Goal: Task Accomplishment & Management: Complete application form

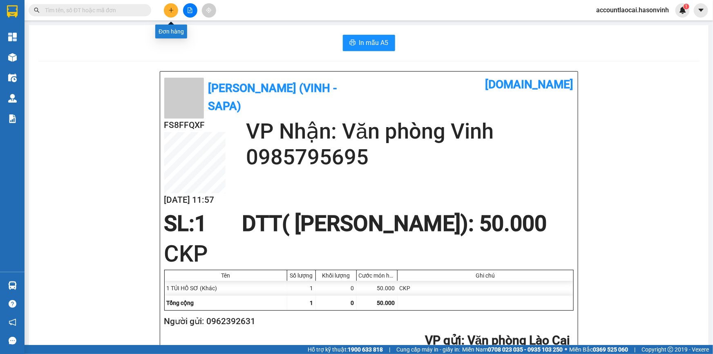
click at [175, 8] on button at bounding box center [171, 10] width 14 height 14
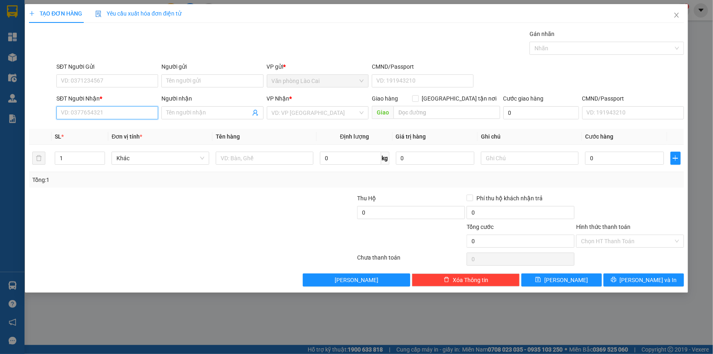
click at [94, 113] on input "SĐT Người Nhận *" at bounding box center [107, 112] width 102 height 13
click at [93, 110] on input "5026" at bounding box center [107, 112] width 102 height 13
click at [92, 114] on input "5026" at bounding box center [107, 112] width 102 height 13
click at [60, 111] on input "5026" at bounding box center [107, 112] width 102 height 13
type input "0989345026"
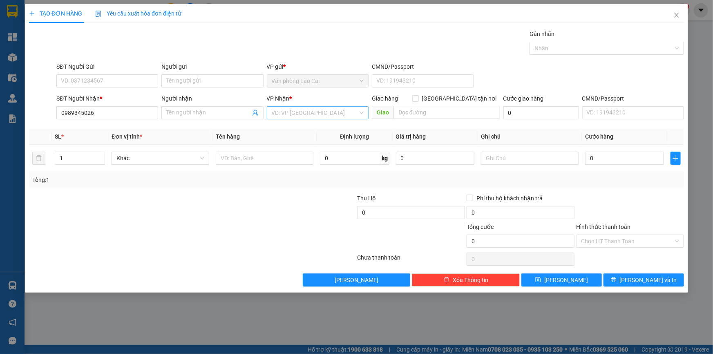
click at [290, 111] on input "search" at bounding box center [315, 113] width 86 height 12
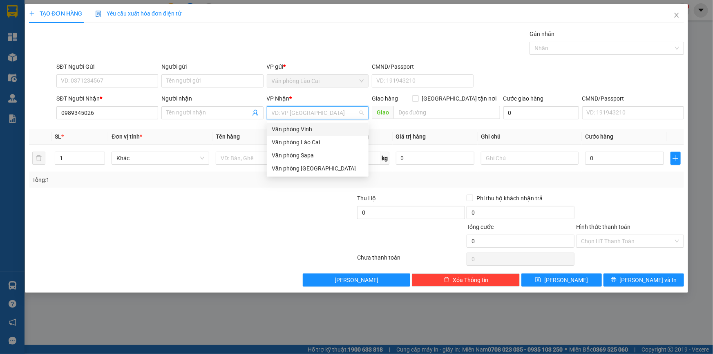
click at [302, 129] on div "Văn phòng Vinh" at bounding box center [318, 129] width 92 height 9
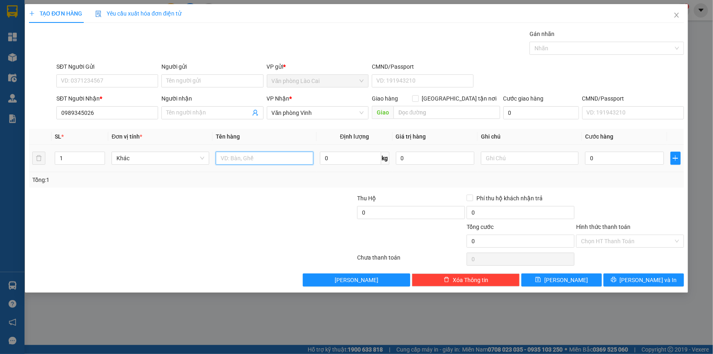
click at [245, 156] on input "text" at bounding box center [265, 158] width 98 height 13
type input "1 [PERSON_NAME]"
click at [618, 156] on input "0" at bounding box center [624, 158] width 79 height 13
type input "5"
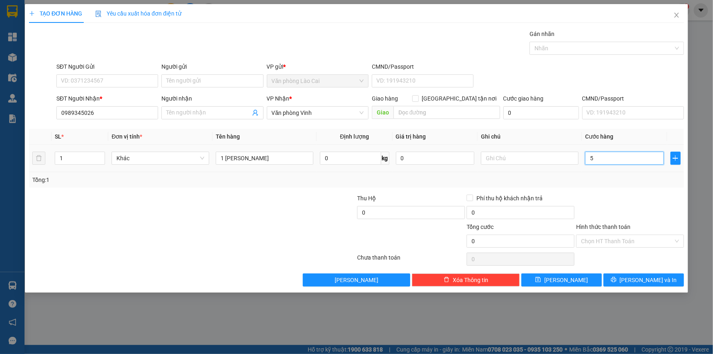
type input "5"
type input "50"
type input "500"
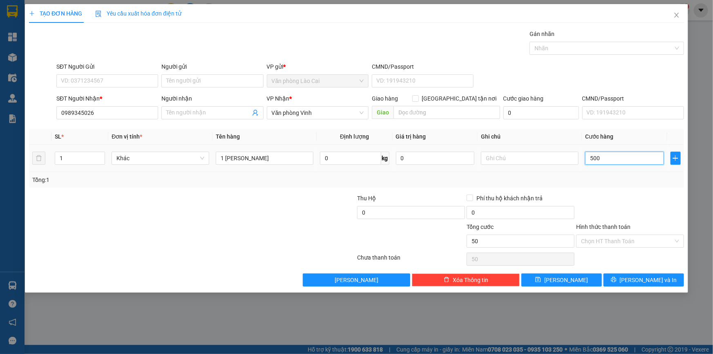
type input "500"
type input "5.000"
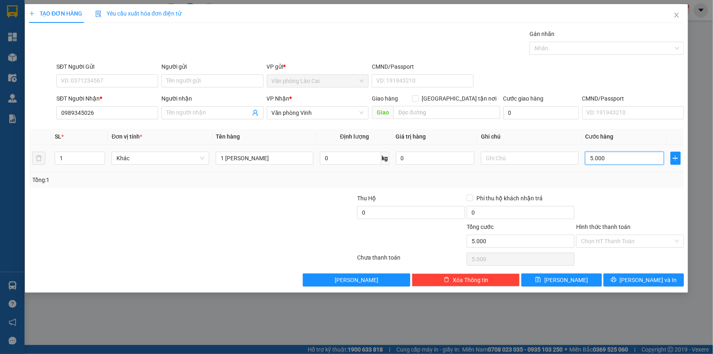
type input "50.000"
type input "500.000"
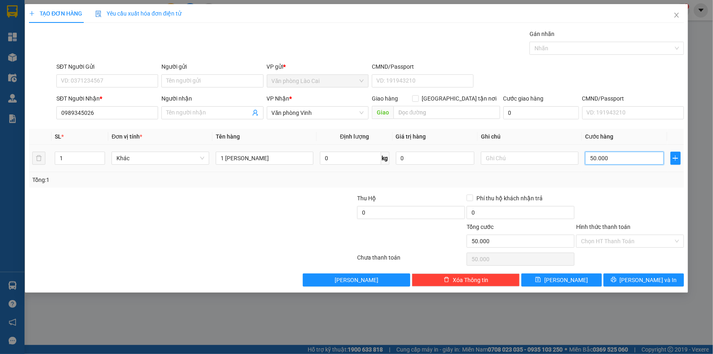
type input "500.000"
click at [81, 81] on input "SĐT Người Gửi" at bounding box center [107, 80] width 102 height 13
click at [119, 81] on input "0357951398" at bounding box center [107, 80] width 102 height 13
type input "0357951598"
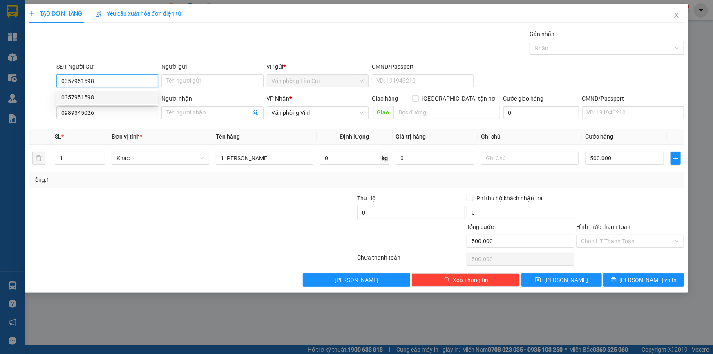
click at [106, 92] on div "0357951598" at bounding box center [107, 97] width 102 height 13
type input "550.000"
type input "0357951598"
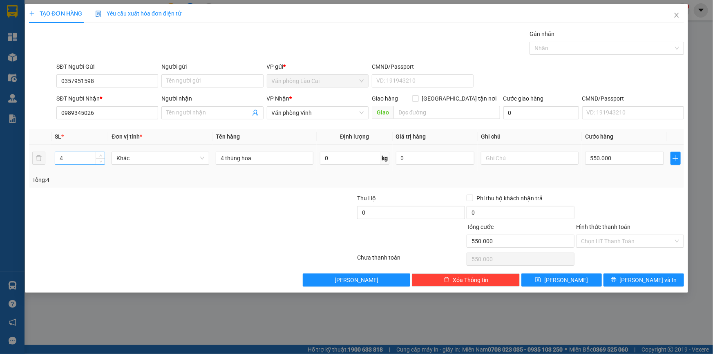
click at [79, 161] on input "4" at bounding box center [79, 158] width 49 height 12
type input "1"
drag, startPoint x: 224, startPoint y: 157, endPoint x: 213, endPoint y: 161, distance: 12.0
click at [213, 161] on td "4 thùng hoa" at bounding box center [265, 158] width 104 height 27
type input "1 thùng hoa"
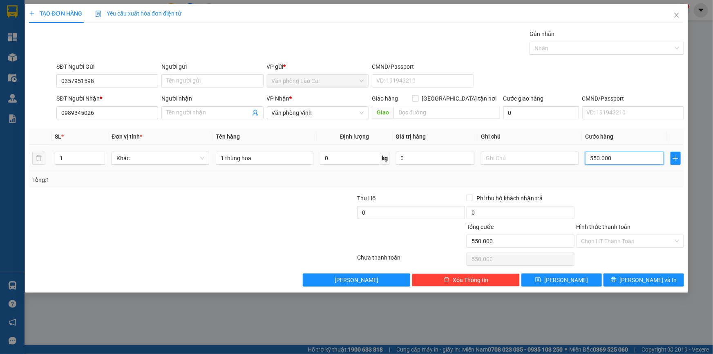
click at [627, 161] on input "550.000" at bounding box center [624, 158] width 79 height 13
type input "5"
type input "50"
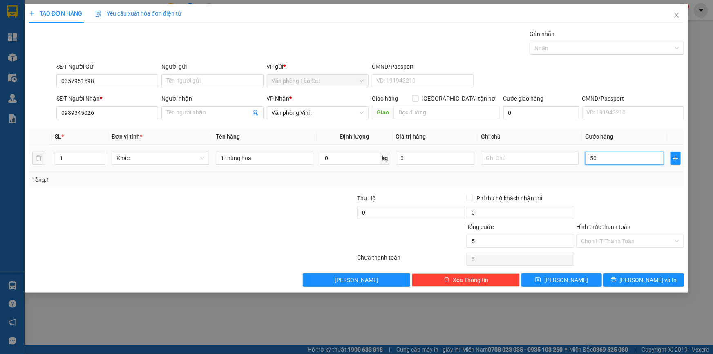
type input "50"
type input "500"
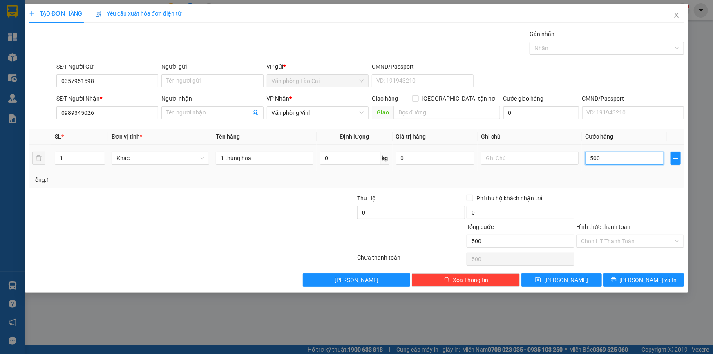
type input "5.000"
type input "50.000"
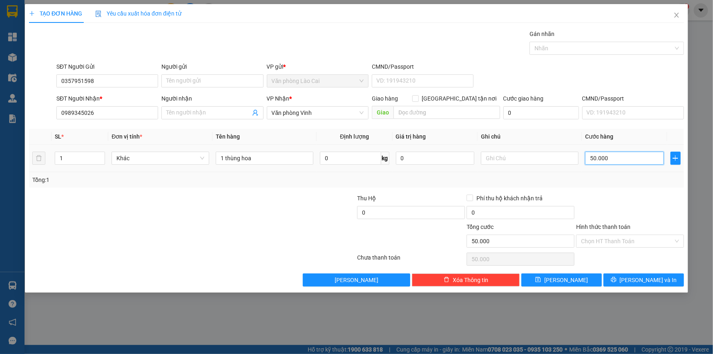
type input "500.000"
click at [638, 284] on button "[PERSON_NAME] và In" at bounding box center [644, 279] width 81 height 13
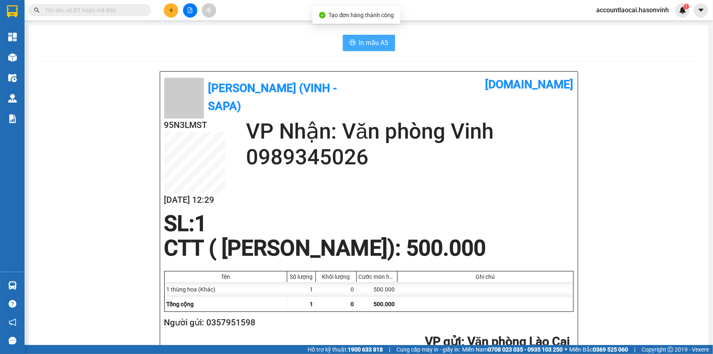
click at [367, 45] on span "In mẫu A5" at bounding box center [373, 43] width 29 height 10
